Goal: Task Accomplishment & Management: Use online tool/utility

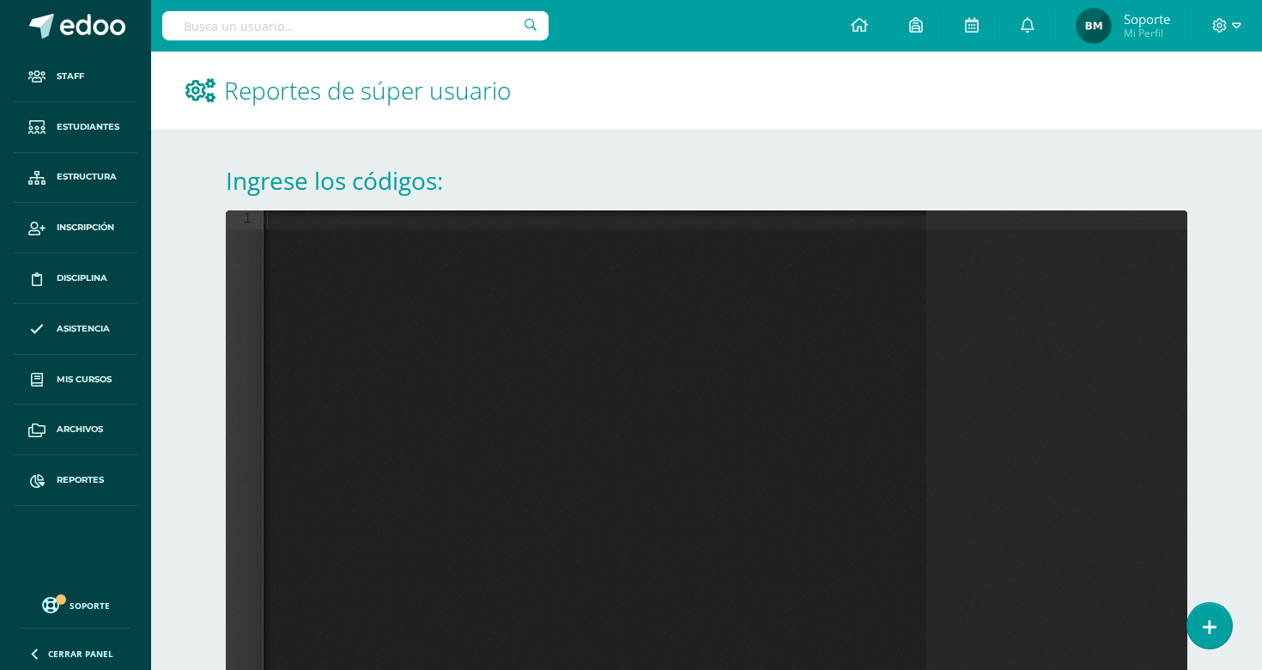
click at [599, 252] on div at bounding box center [726, 486] width 924 height 552
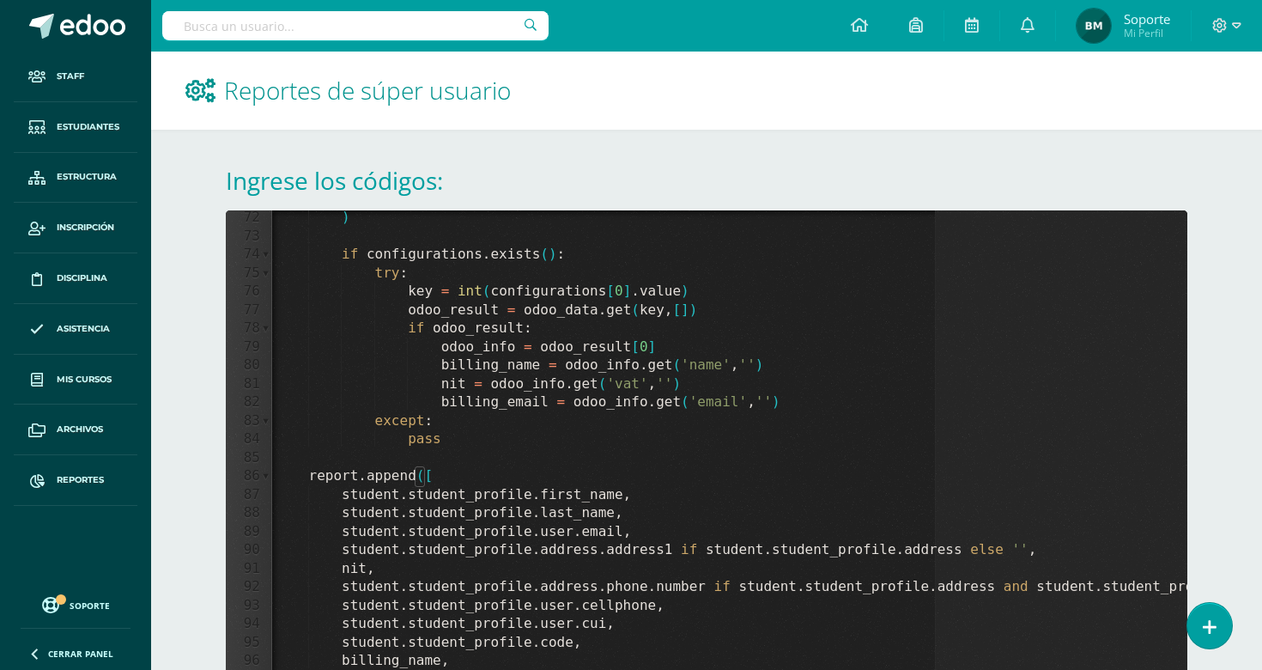
scroll to position [150, 0]
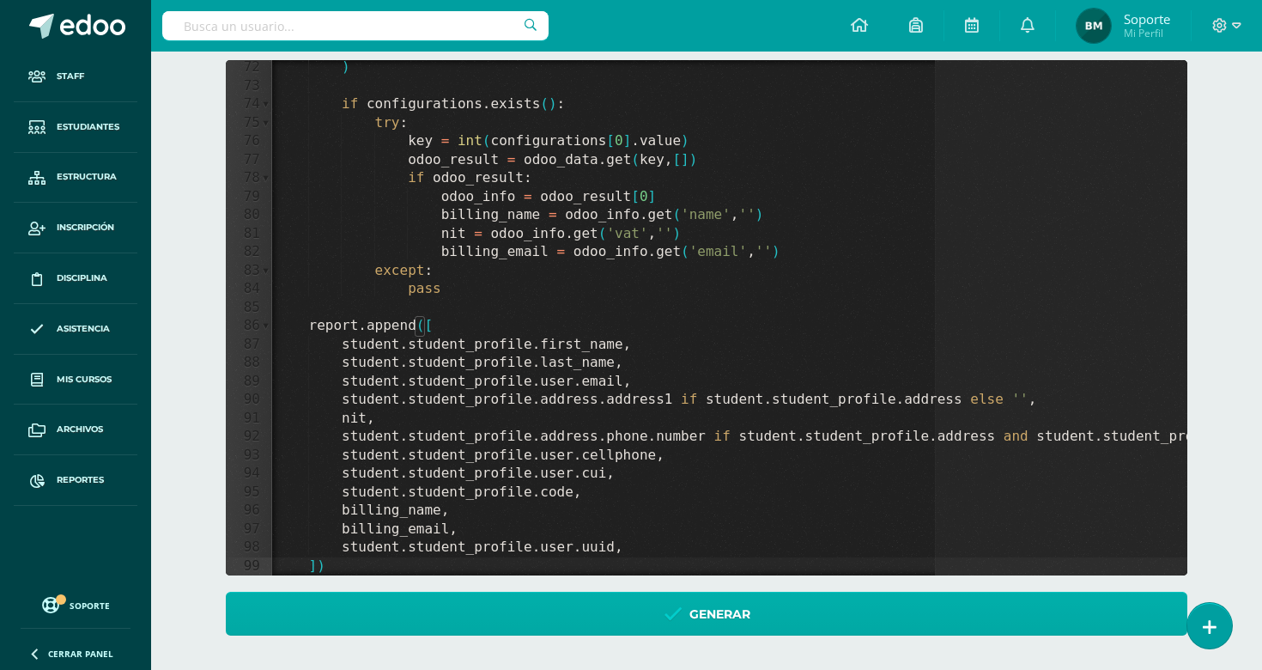
click at [560, 608] on link "Generar" at bounding box center [707, 614] width 962 height 44
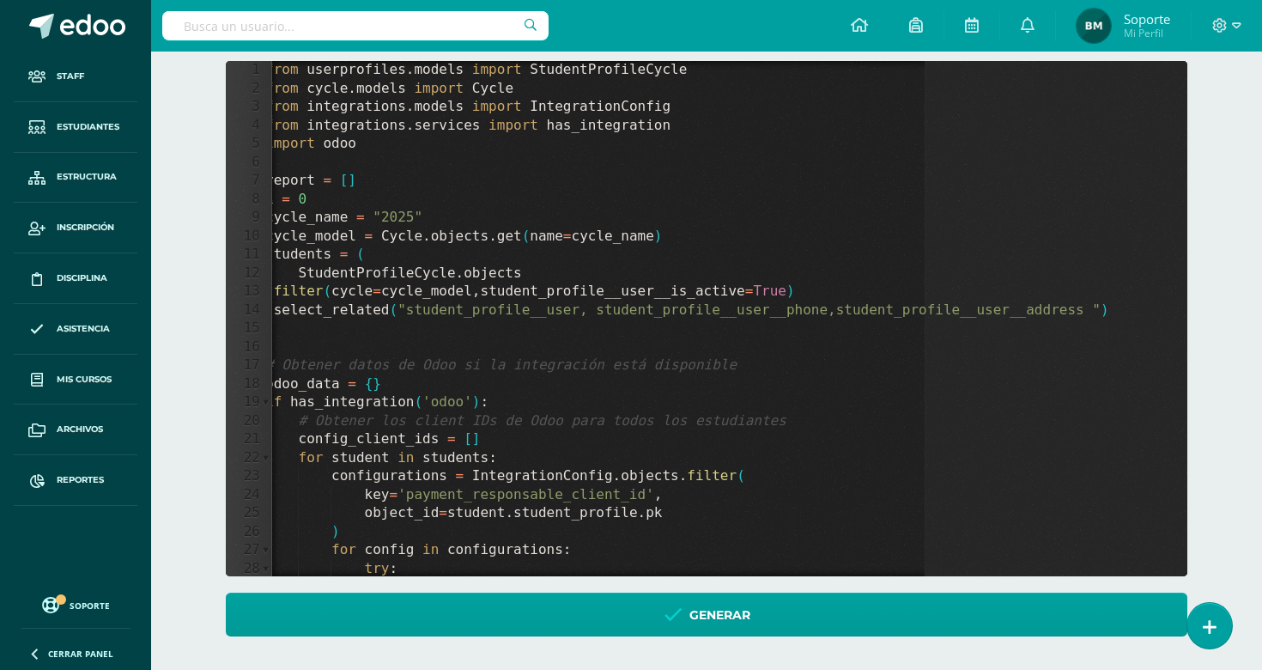
scroll to position [0, 0]
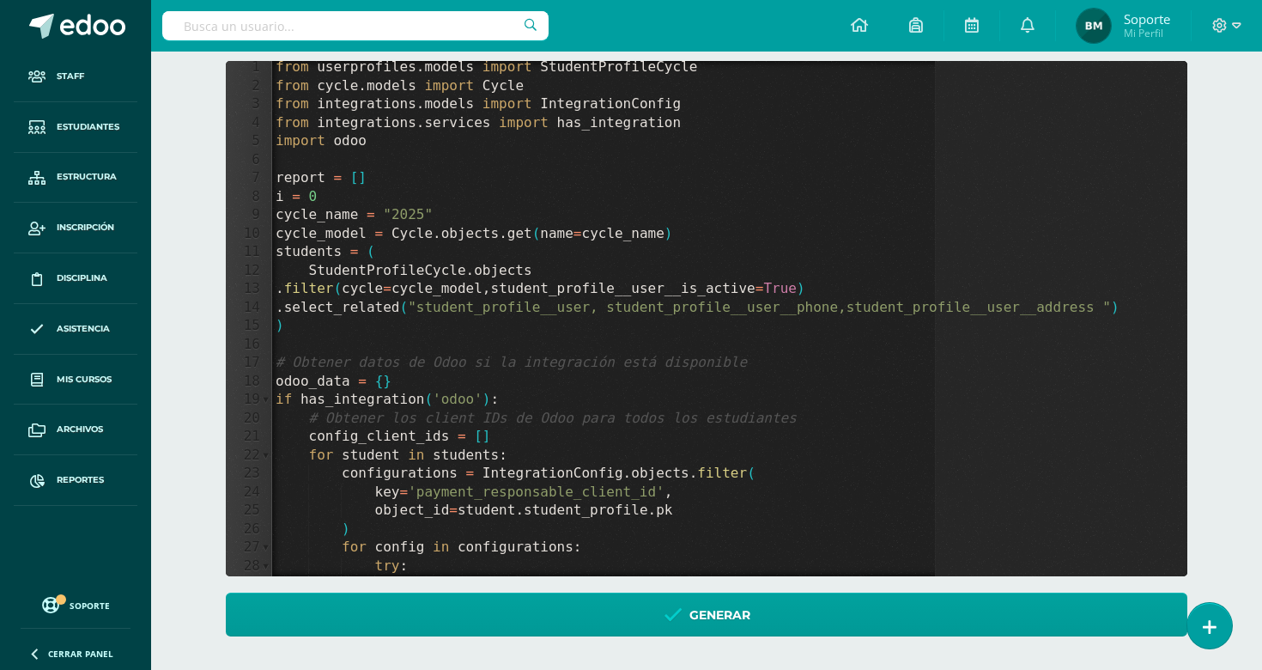
click at [279, 200] on div "from userprofiles . models import StudentProfileCycle from cycle . models impor…" at bounding box center [844, 334] width 1145 height 552
click at [279, 200] on textarea at bounding box center [279, 197] width 9 height 19
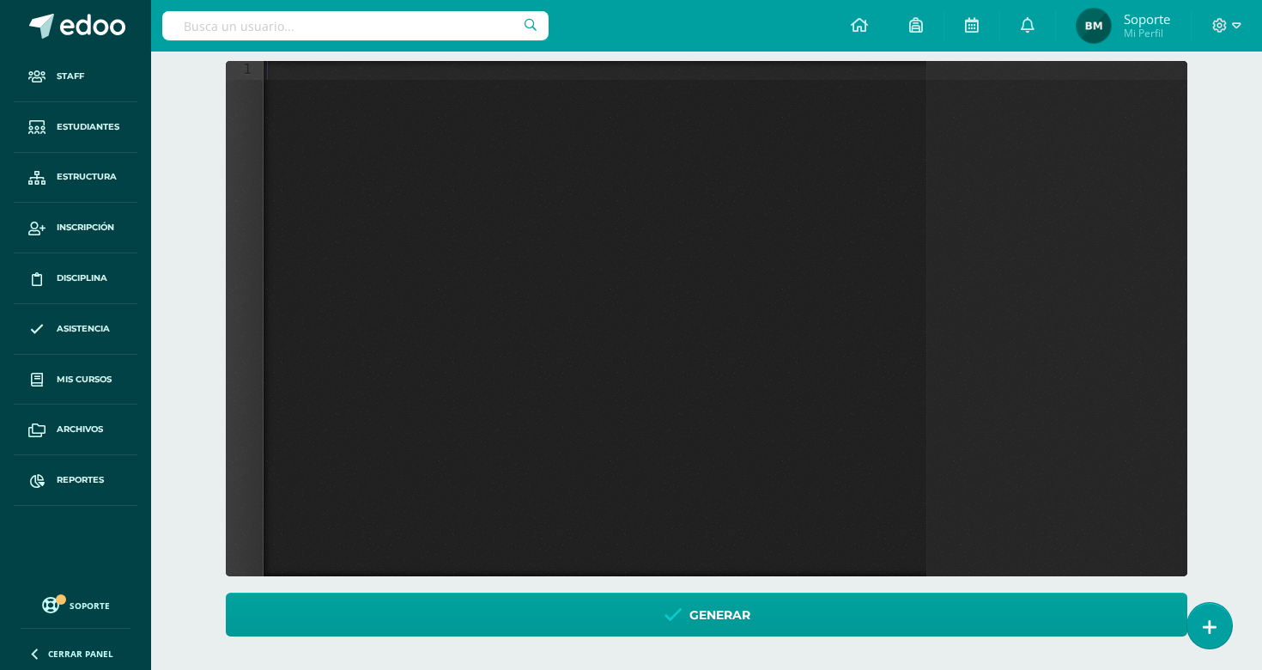
click at [660, 347] on div at bounding box center [726, 337] width 924 height 552
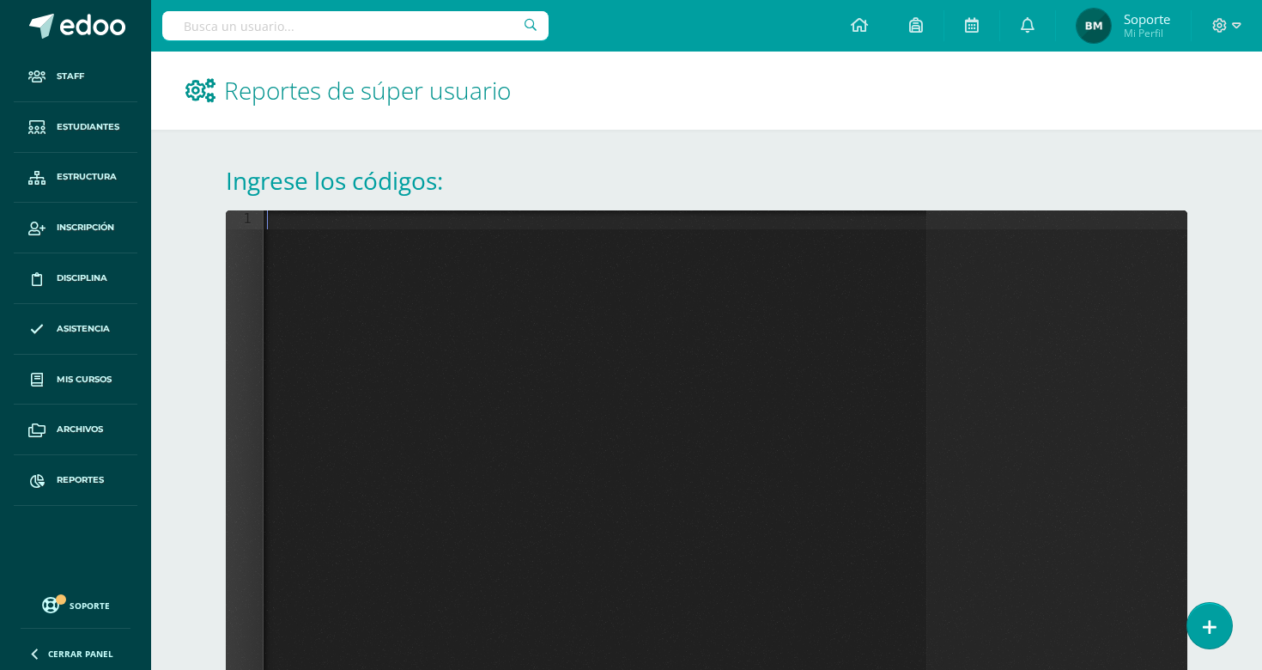
scroll to position [150, 0]
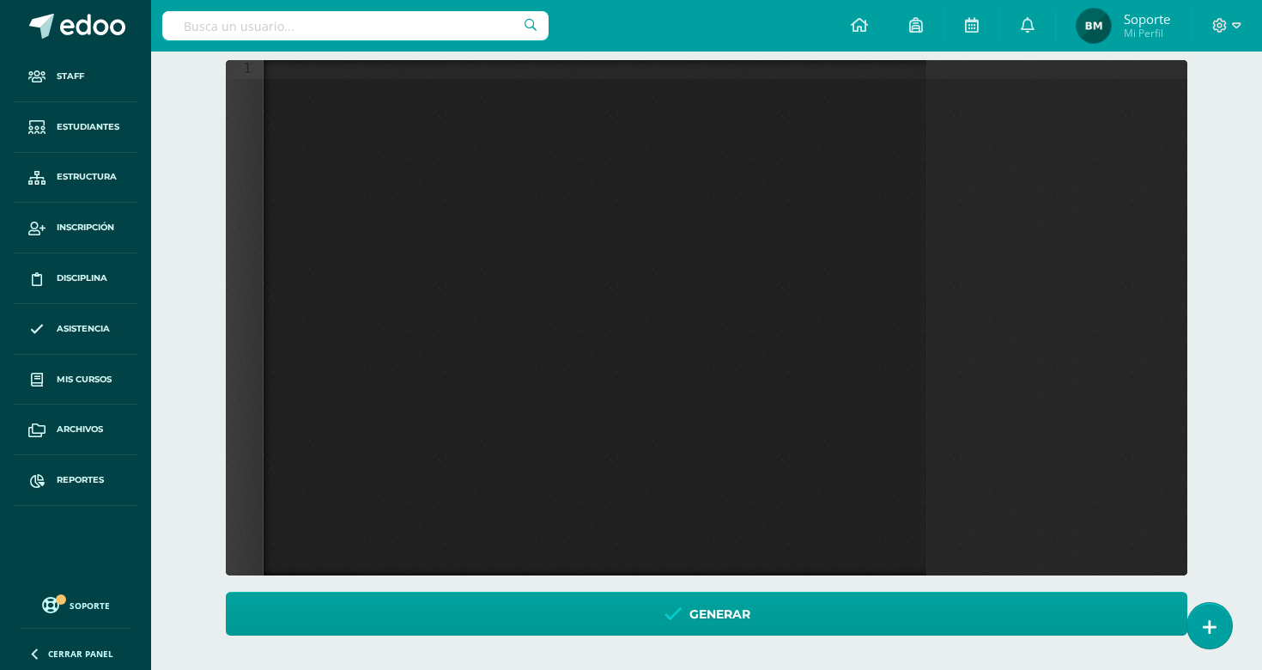
click at [676, 181] on div at bounding box center [726, 336] width 924 height 552
paste textarea
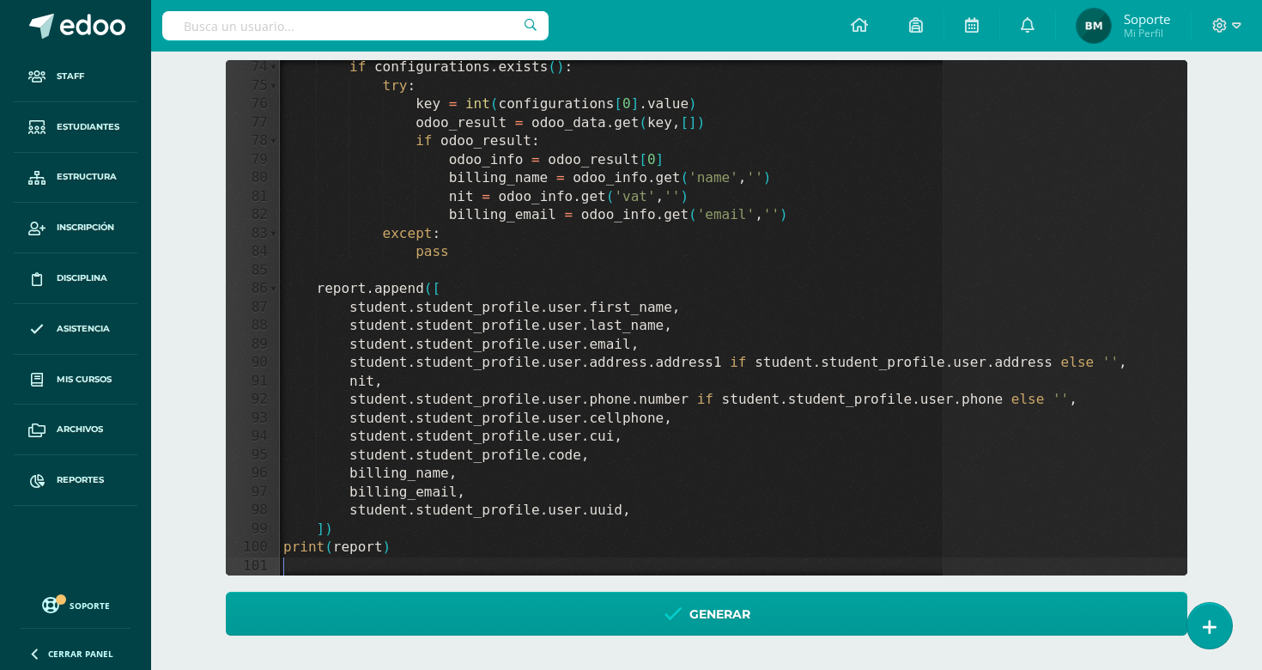
scroll to position [1349, 0]
click at [557, 661] on div "Ingrese los códigos: 74 75 76 77 78 79 80 81 82 83 84 85 86 87 88 89 90 91 92 9…" at bounding box center [706, 324] width 1030 height 690
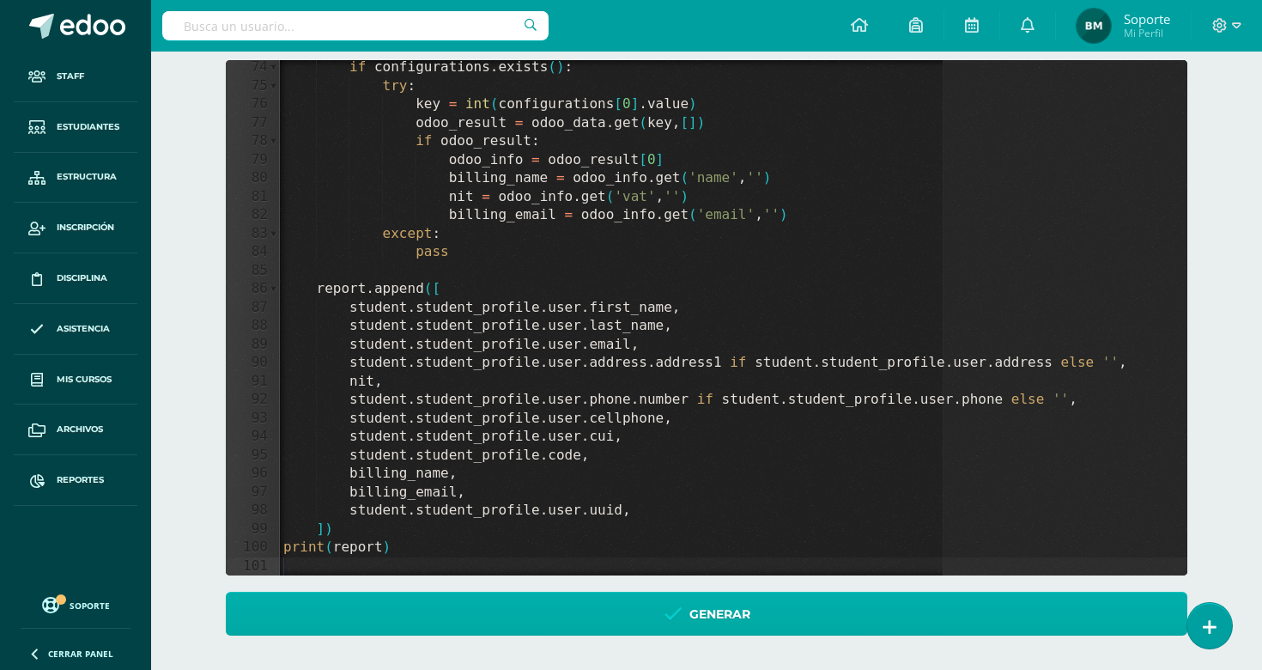
click at [576, 628] on link "Generar" at bounding box center [707, 614] width 962 height 44
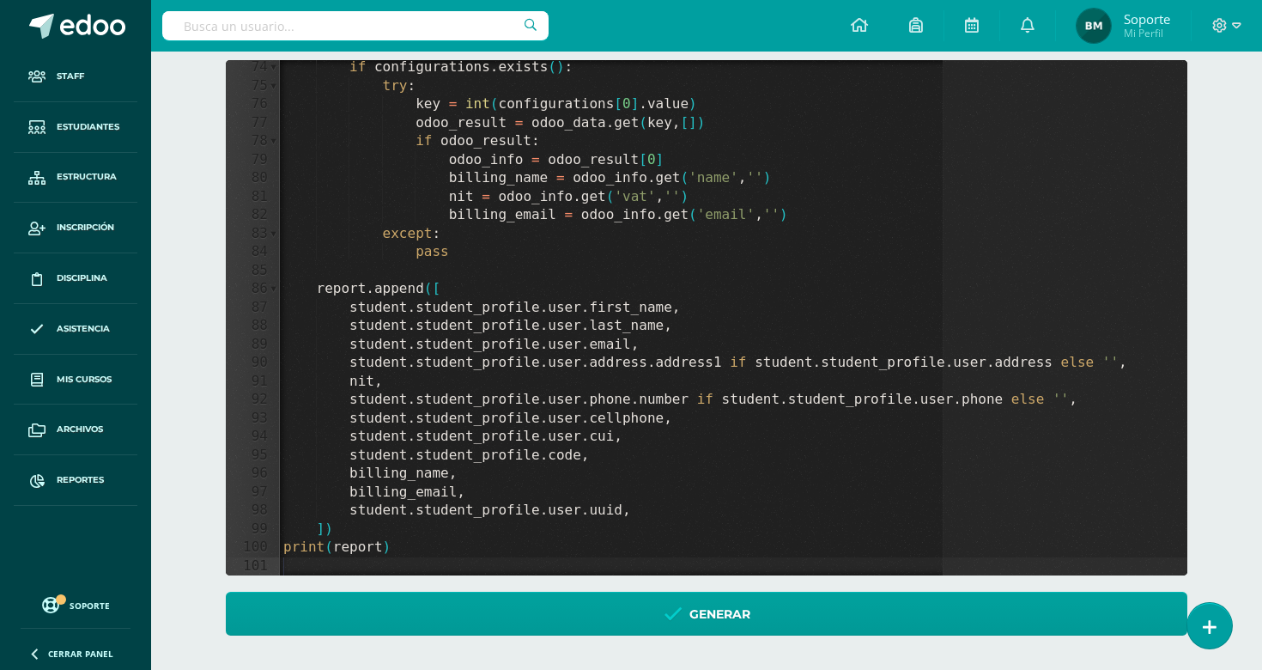
click at [470, 165] on div "if configurations . exists ( ) : try : key = int ( configurations [ 0 ] . value…" at bounding box center [815, 334] width 1071 height 552
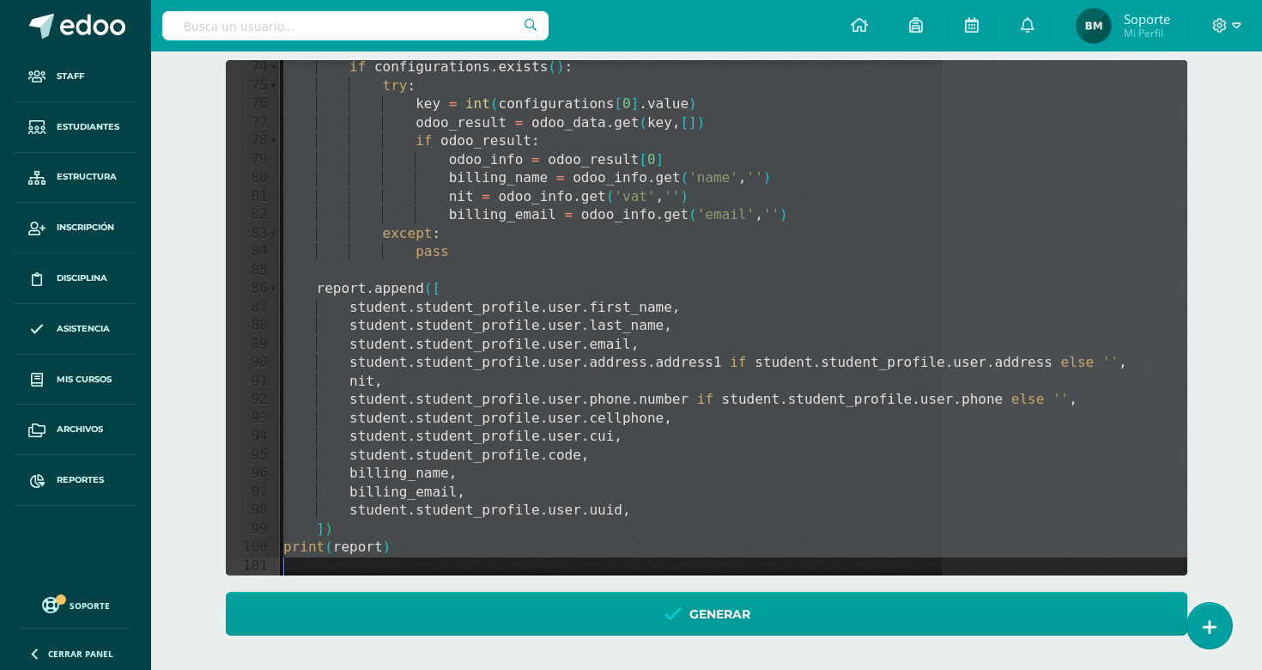
scroll to position [1405, 0]
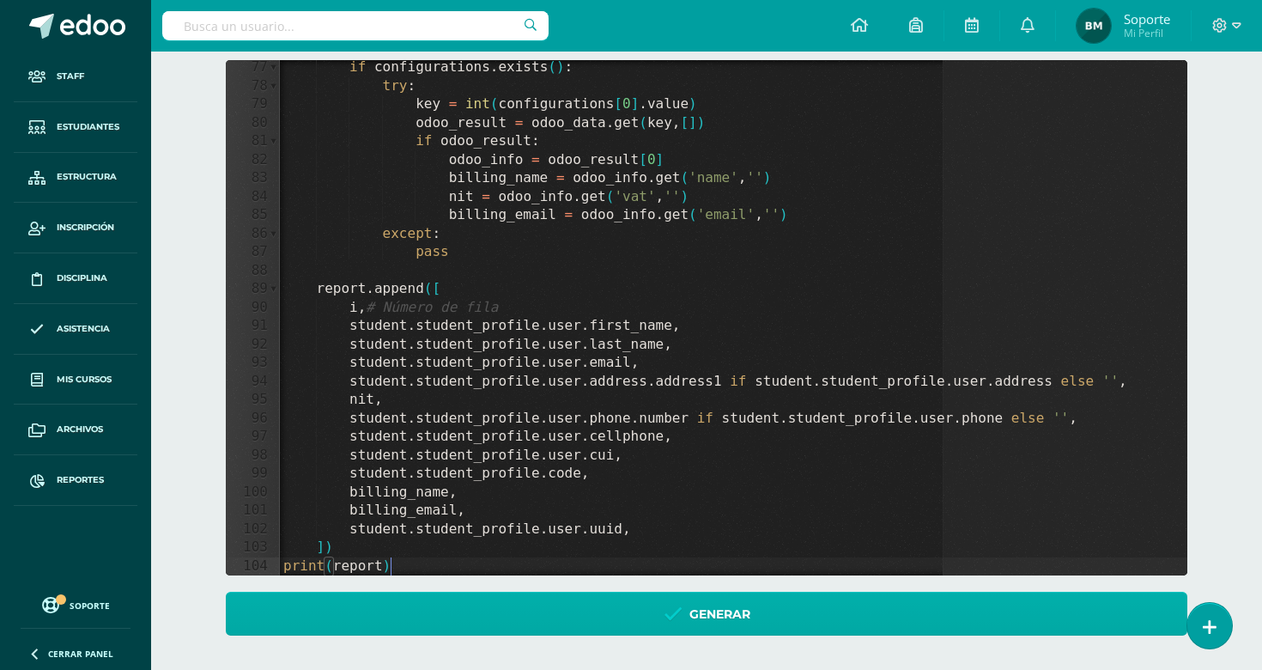
click at [501, 616] on link "Generar" at bounding box center [707, 614] width 962 height 44
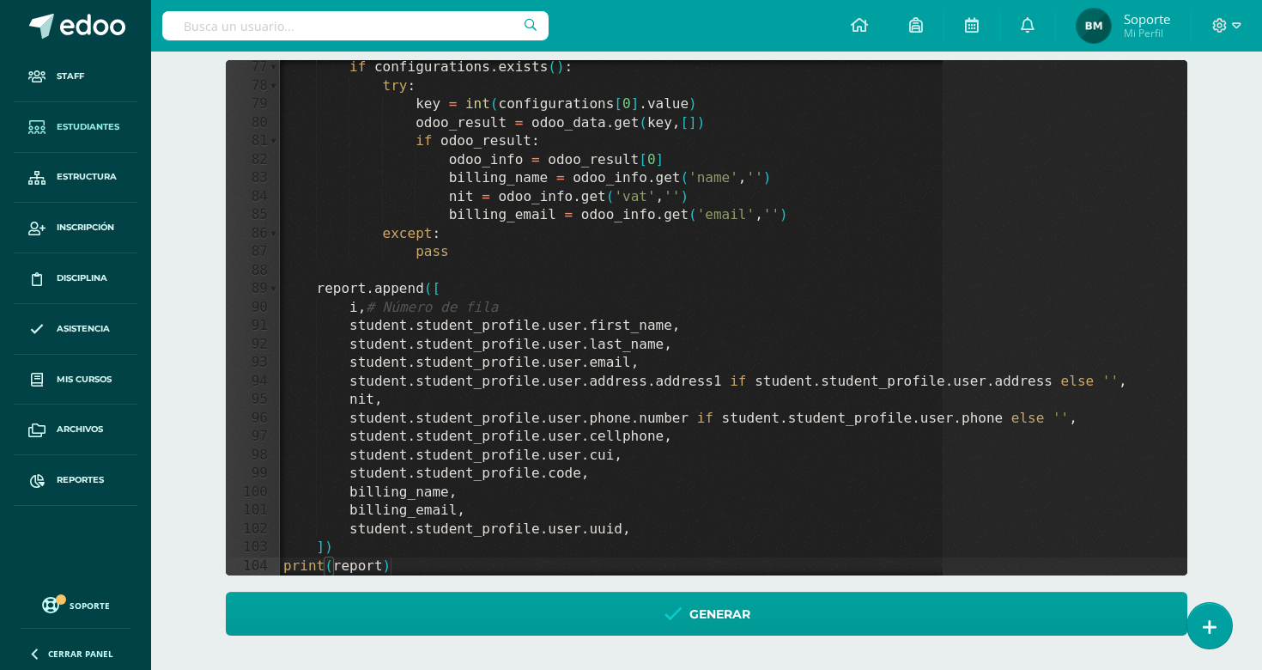
click at [118, 120] on span "Estudiantes" at bounding box center [88, 127] width 63 height 14
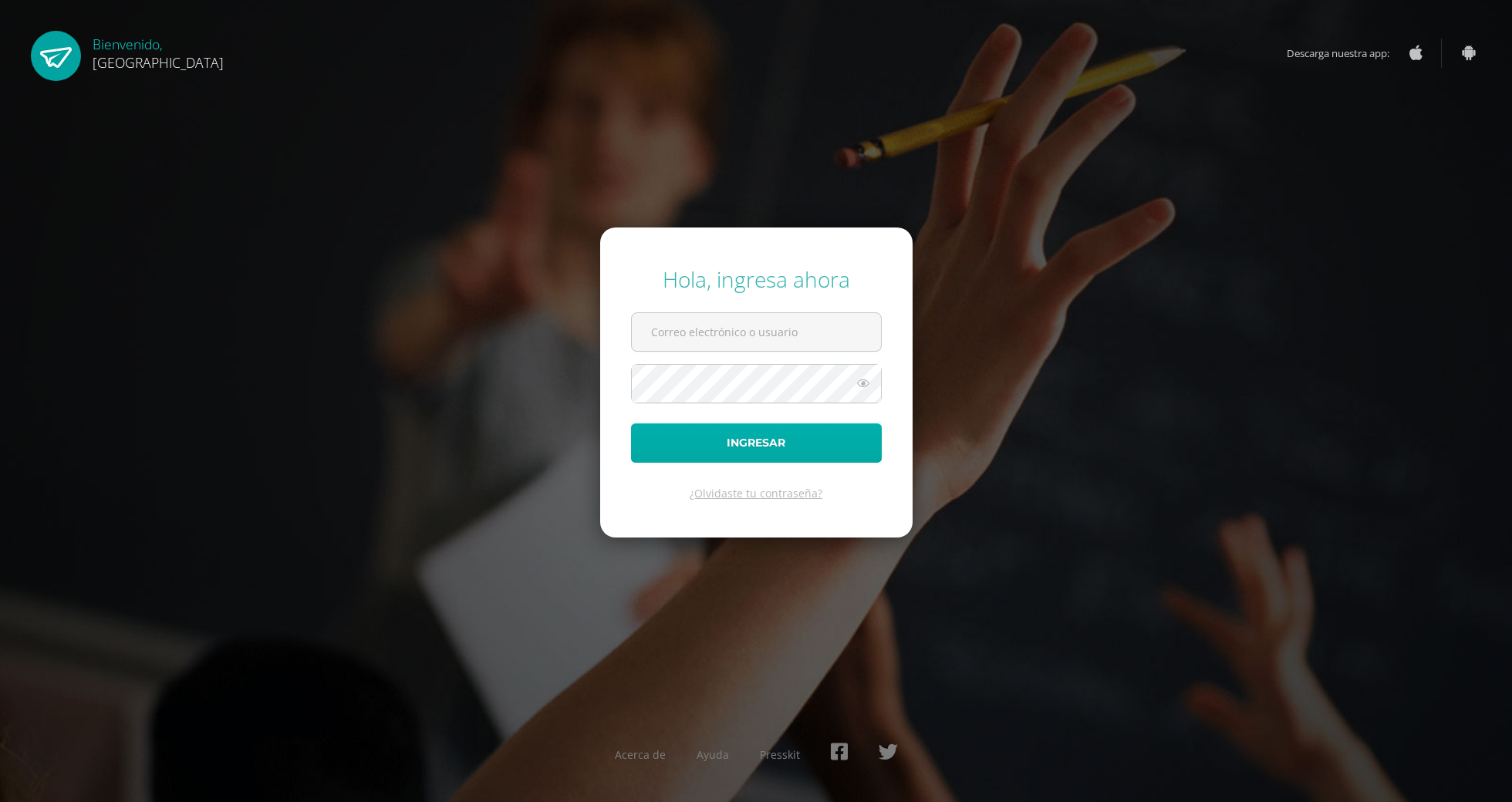
type input "[EMAIL_ADDRESS][DOMAIN_NAME]"
click at [772, 426] on button "Ingresar" at bounding box center [756, 443] width 251 height 40
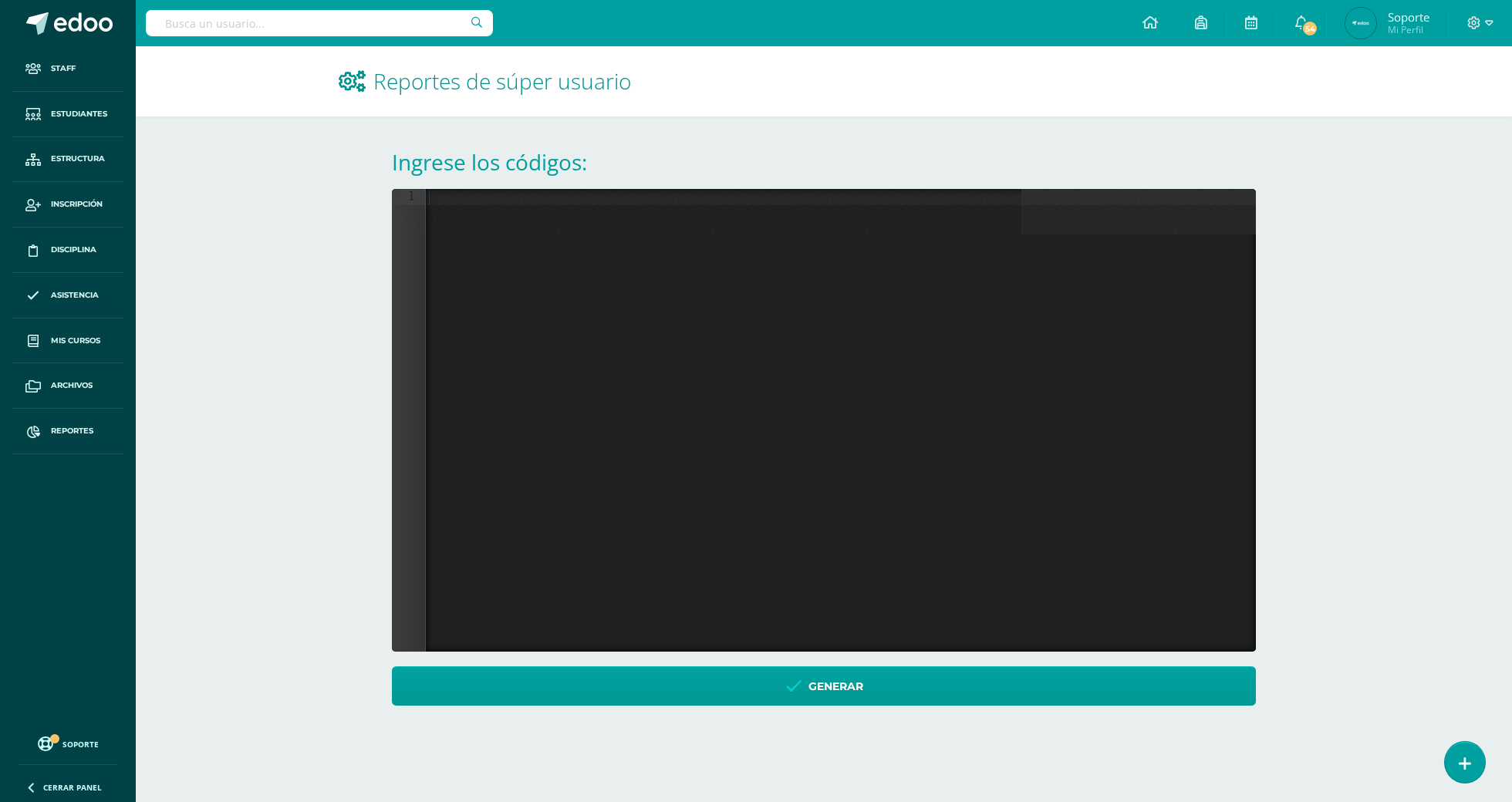
click at [835, 370] on div at bounding box center [841, 419] width 830 height 463
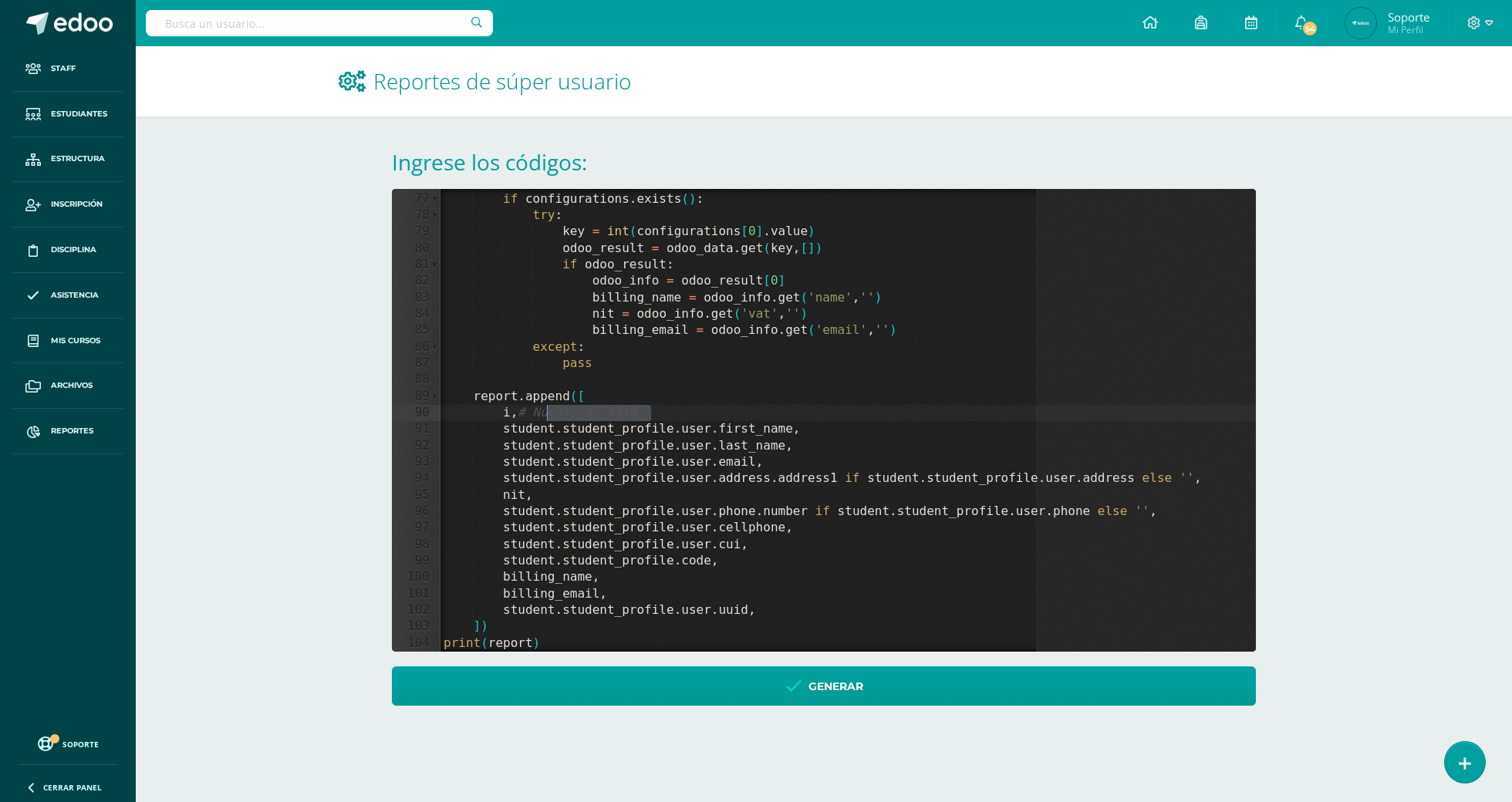
drag, startPoint x: 674, startPoint y: 407, endPoint x: 532, endPoint y: 408, distance: 142.0
click at [532, 408] on div "if configurations . exists ( ) : try : key = int ( configurations [ 0 ] . value…" at bounding box center [921, 422] width 962 height 496
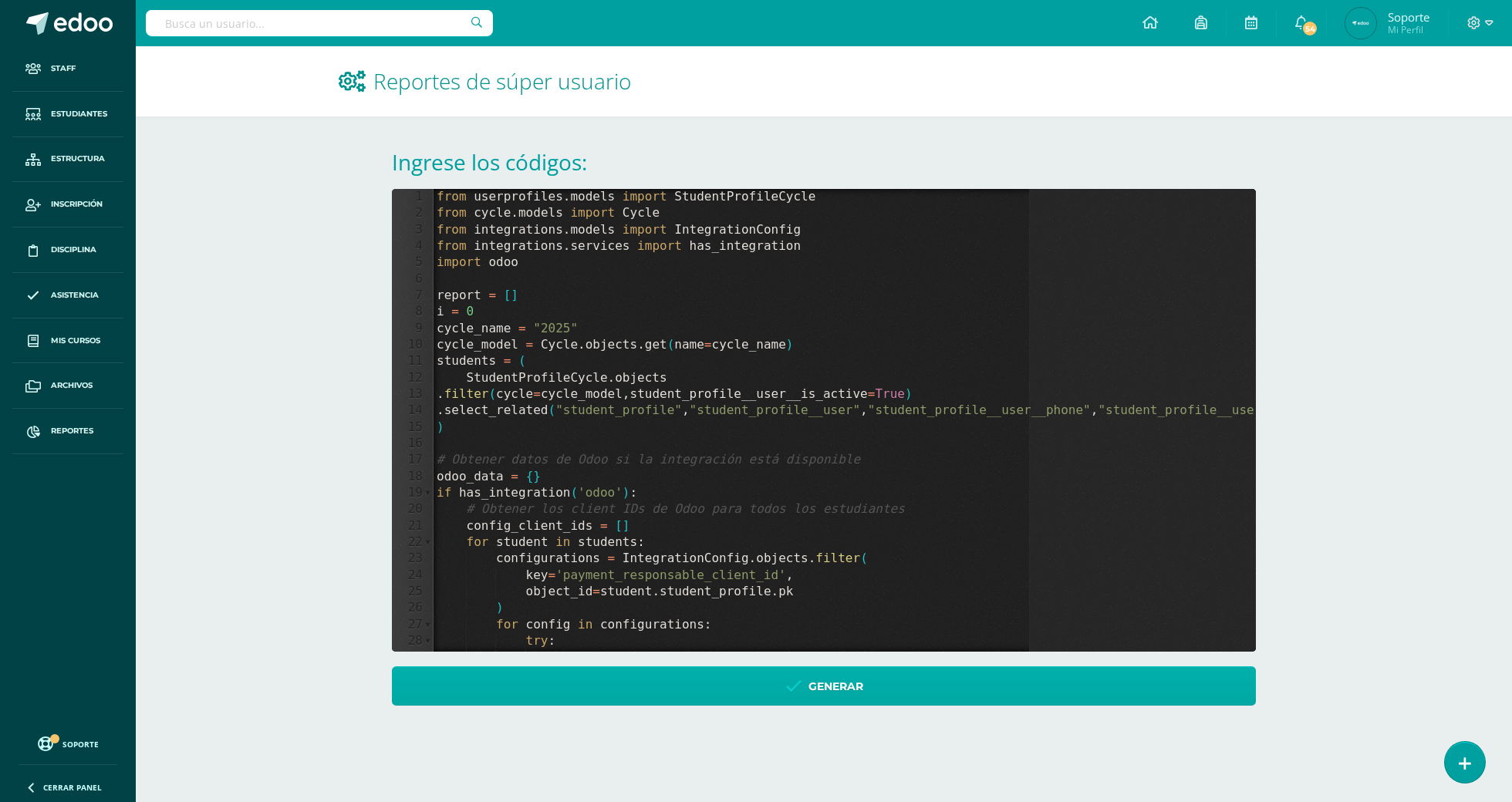
click at [793, 695] on link "Generar" at bounding box center [824, 686] width 864 height 40
